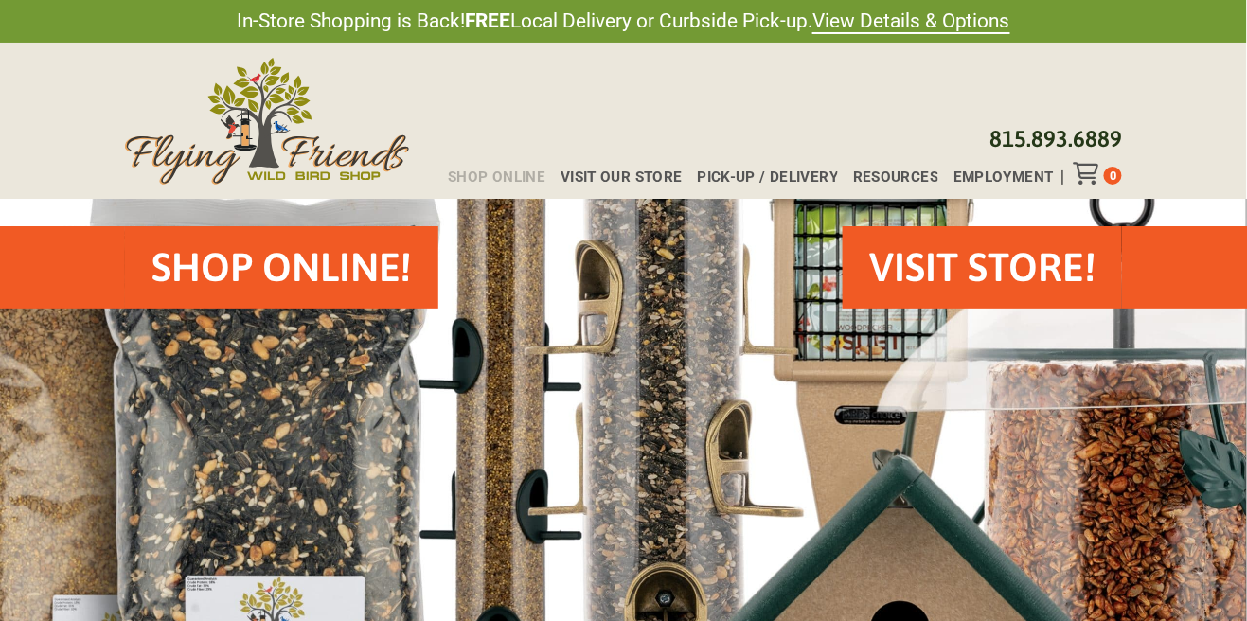
click at [498, 180] on span "Shop Online" at bounding box center [496, 177] width 97 height 14
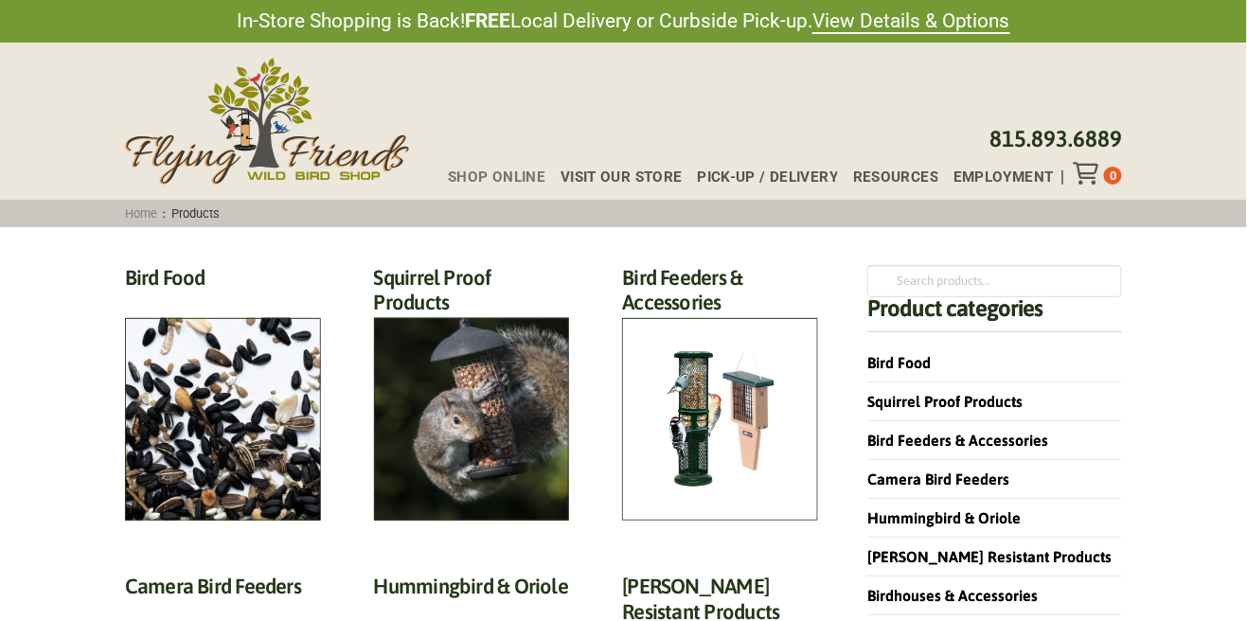
click at [904, 540] on li "[PERSON_NAME] Resistant Products" at bounding box center [994, 557] width 255 height 39
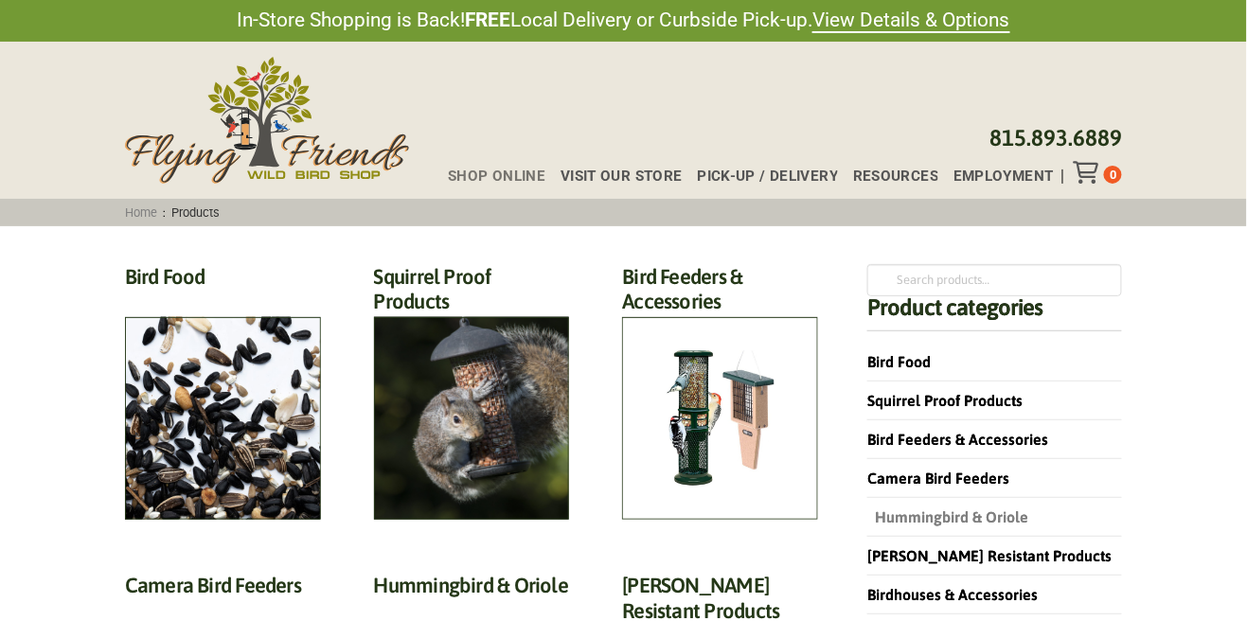
click at [924, 508] on link "Hummingbird & Oriole" at bounding box center [947, 516] width 161 height 17
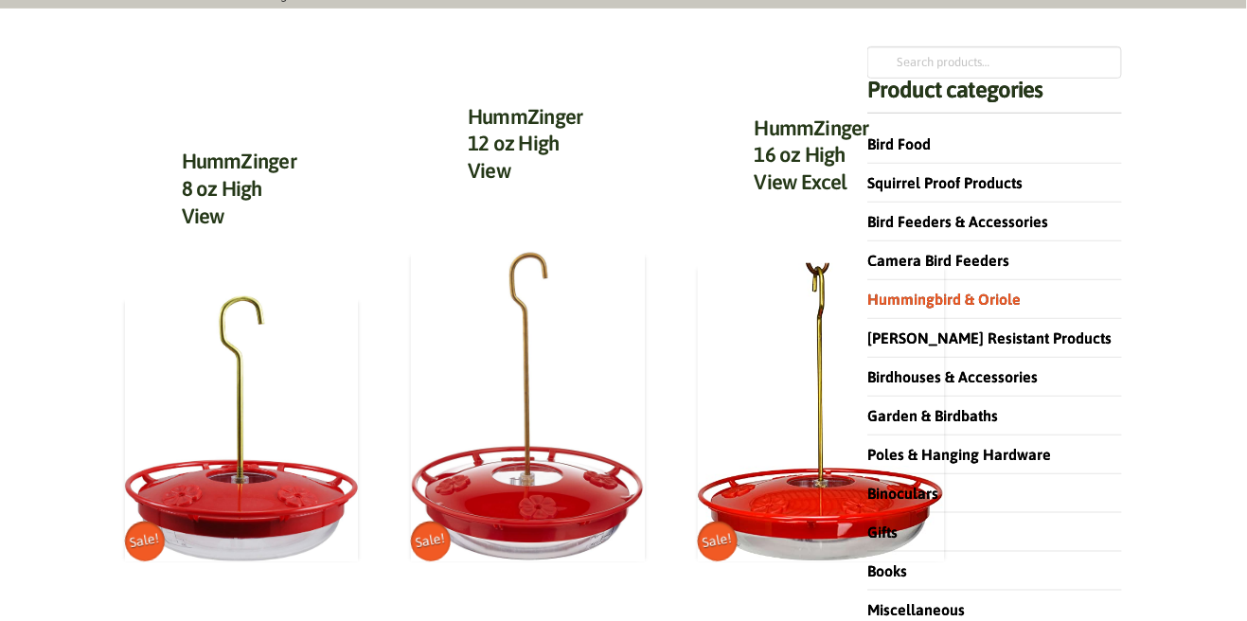
scroll to position [219, 0]
